Goal: Task Accomplishment & Management: Manage account settings

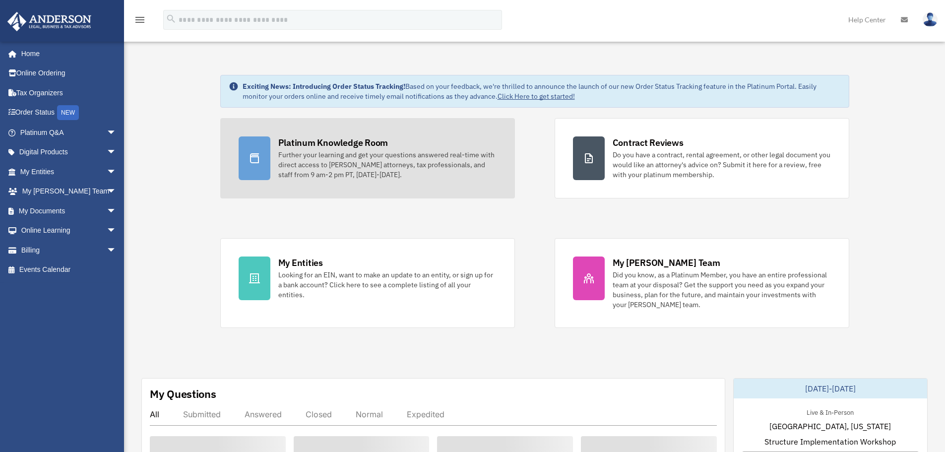
click at [302, 150] on div "Further your learning and get your questions answered real-time with direct acc…" at bounding box center [387, 165] width 218 height 30
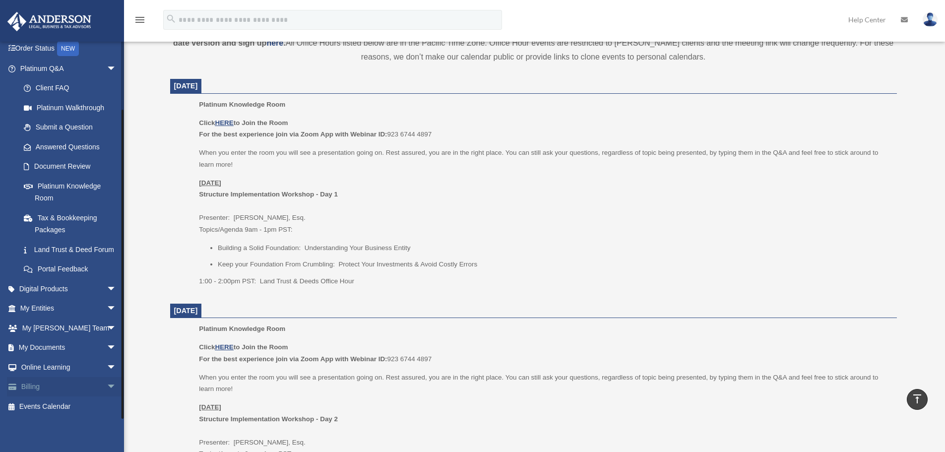
scroll to position [397, 0]
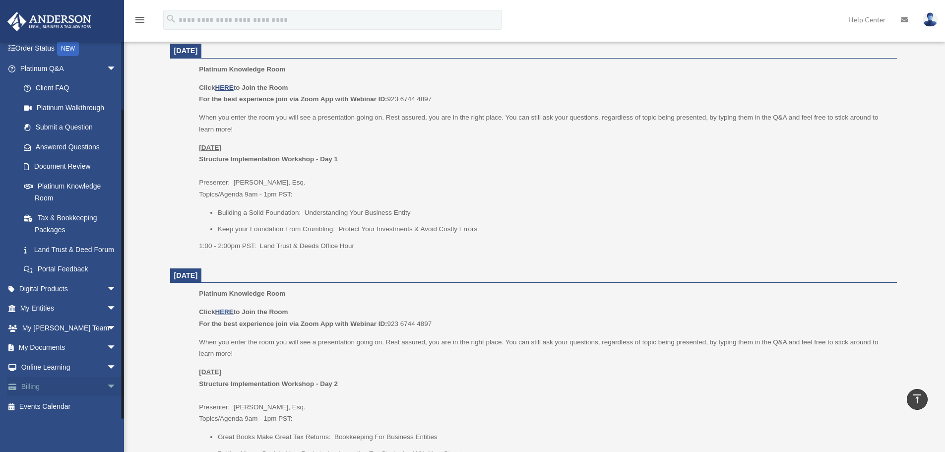
click at [107, 388] on span "arrow_drop_down" at bounding box center [117, 387] width 20 height 20
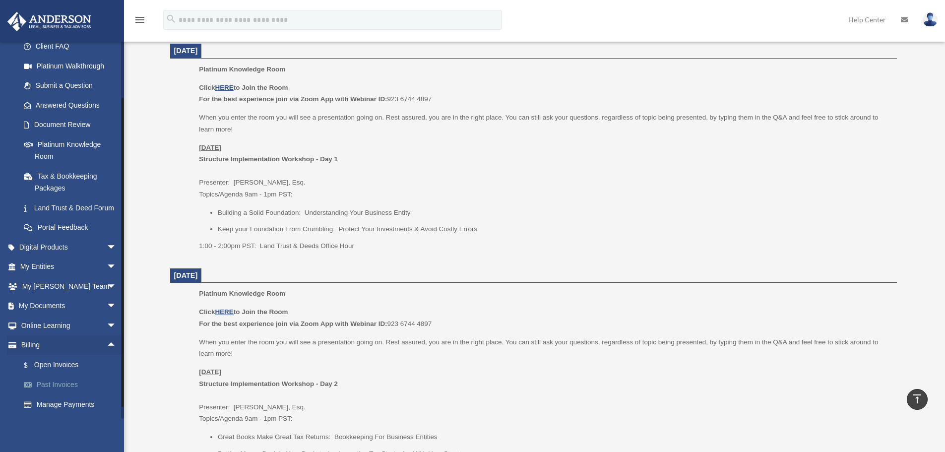
scroll to position [135, 0]
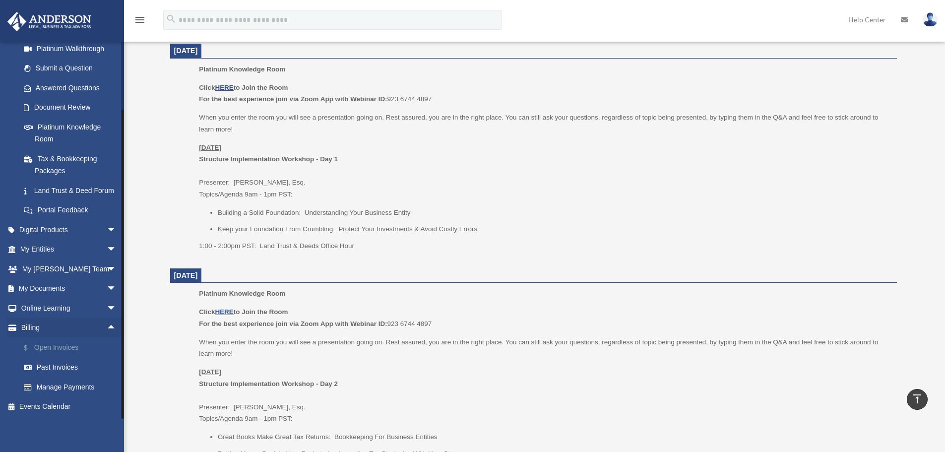
click at [54, 343] on link "$ Open Invoices" at bounding box center [73, 347] width 118 height 20
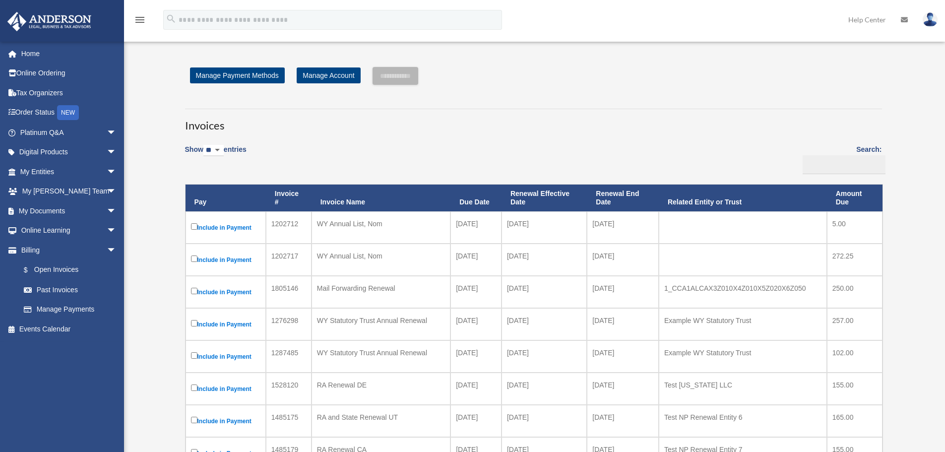
scroll to position [395, 0]
